Goal: Task Accomplishment & Management: Use online tool/utility

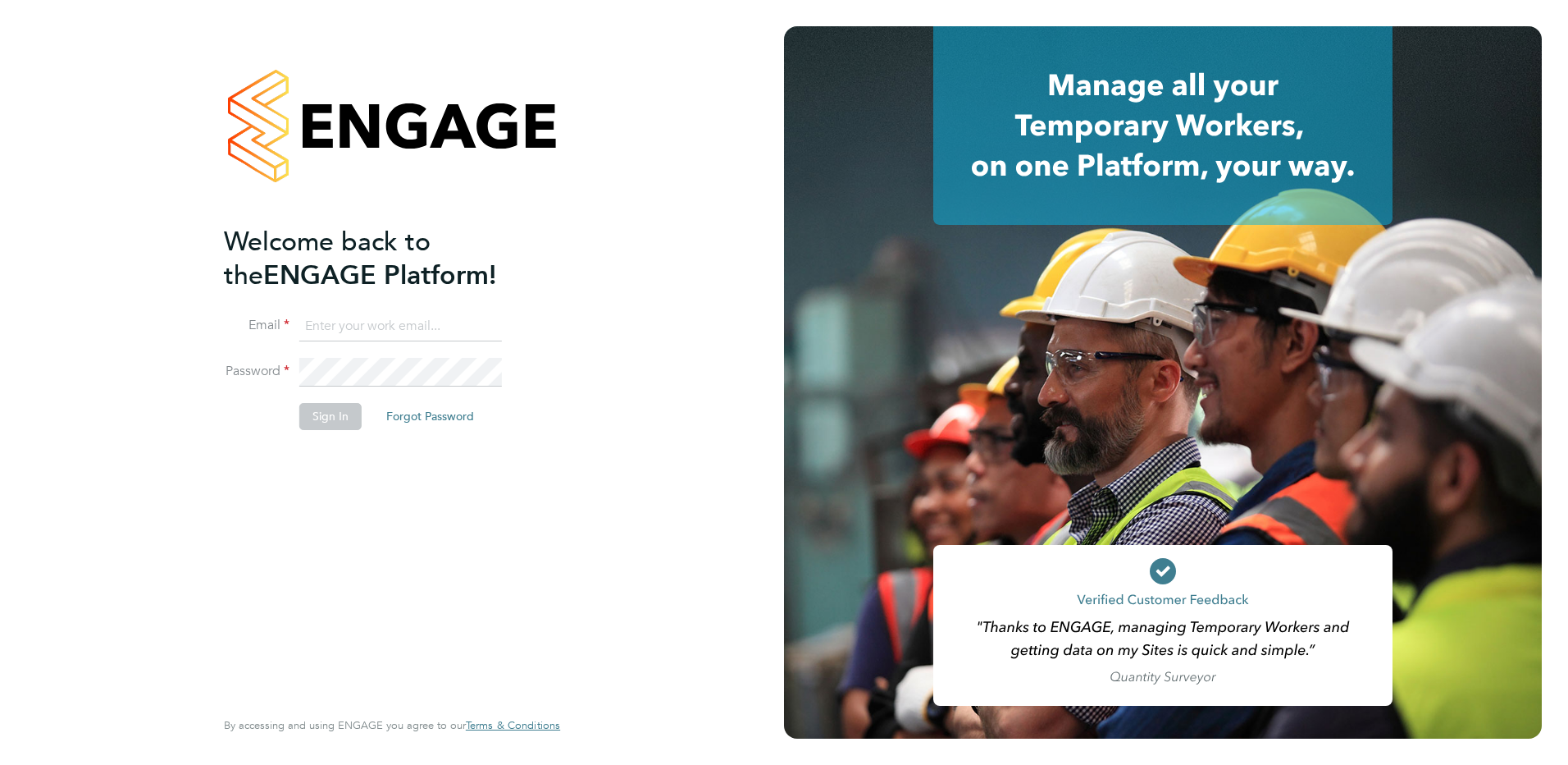
type input "[PERSON_NAME][EMAIL_ADDRESS][DOMAIN_NAME]"
click at [332, 431] on li "Sign In Forgot Password" at bounding box center [383, 425] width 320 height 43
click at [328, 430] on li "Sign In Forgot Password" at bounding box center [383, 425] width 320 height 43
click at [328, 420] on button "Sign In" at bounding box center [330, 416] width 63 height 26
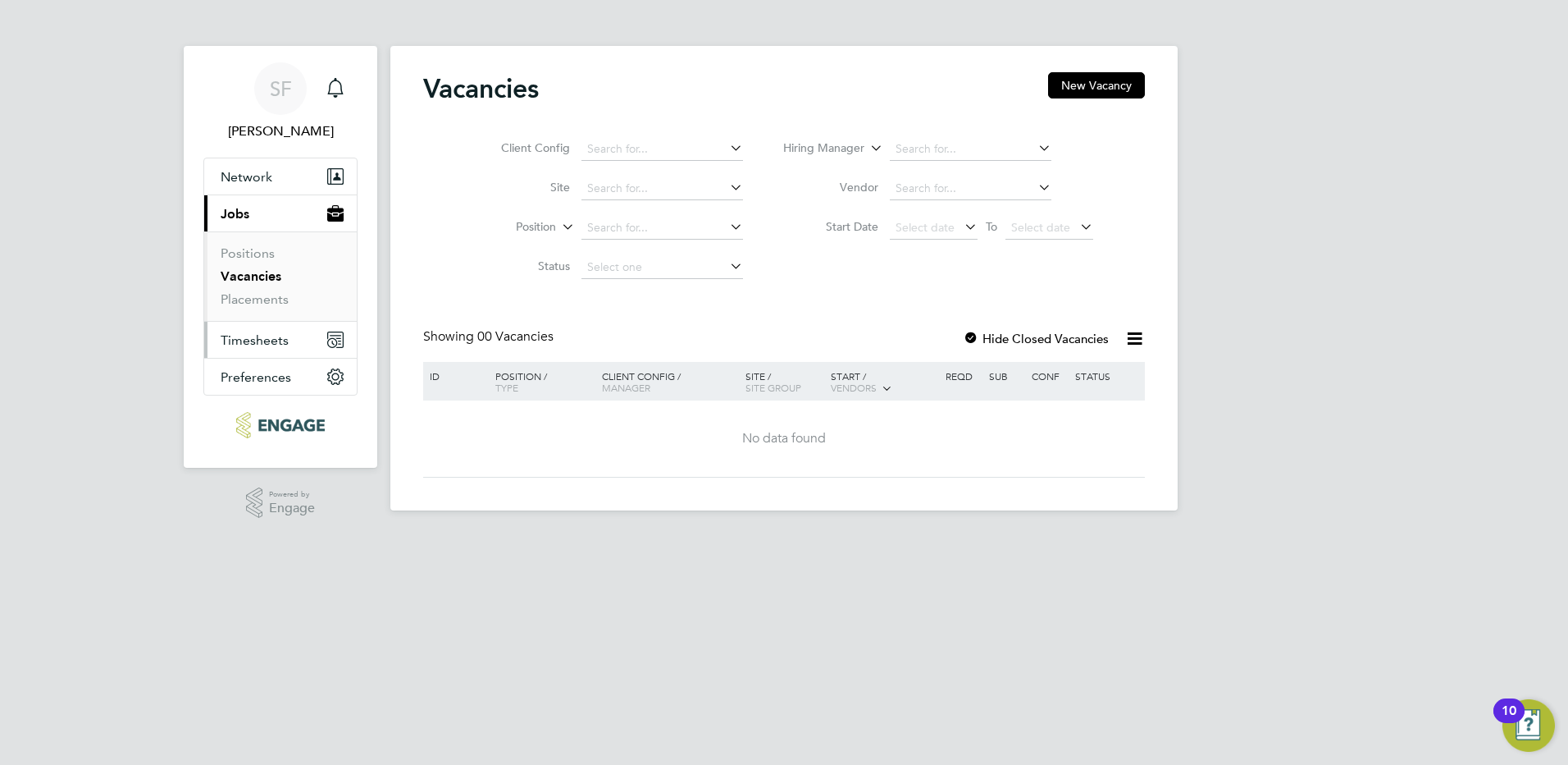
click at [285, 352] on button "Timesheets" at bounding box center [280, 339] width 153 height 37
click at [1518, 707] on div "10" at bounding box center [1509, 711] width 31 height 24
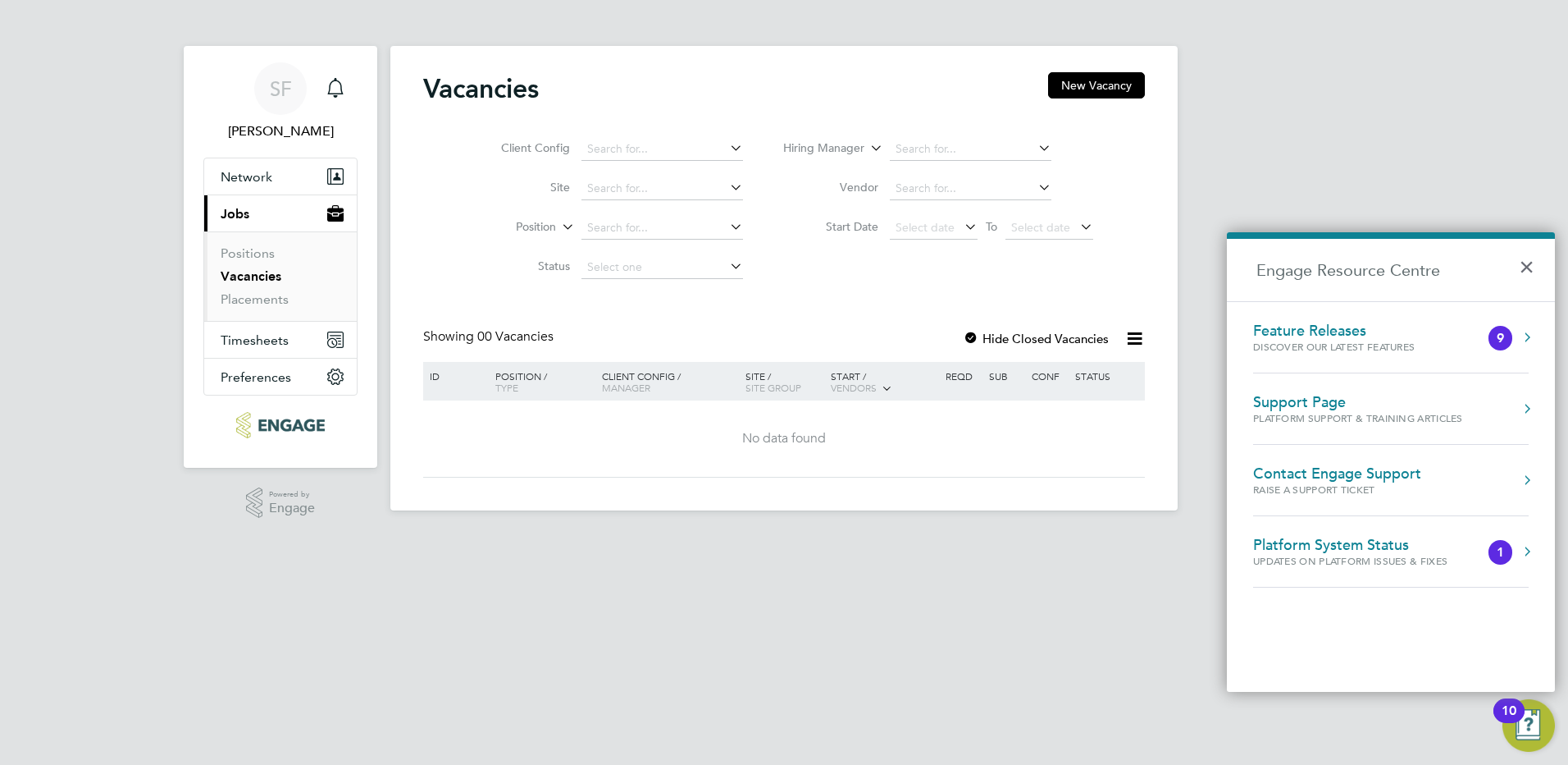
click at [1430, 536] on html "SF [PERSON_NAME] Notifications Applications: Network Sites Workers Current page…" at bounding box center [784, 268] width 1568 height 536
click at [1023, 536] on html "SF [PERSON_NAME] Notifications Applications: Network Sites Workers Current page…" at bounding box center [784, 268] width 1568 height 536
